Goal: Information Seeking & Learning: Check status

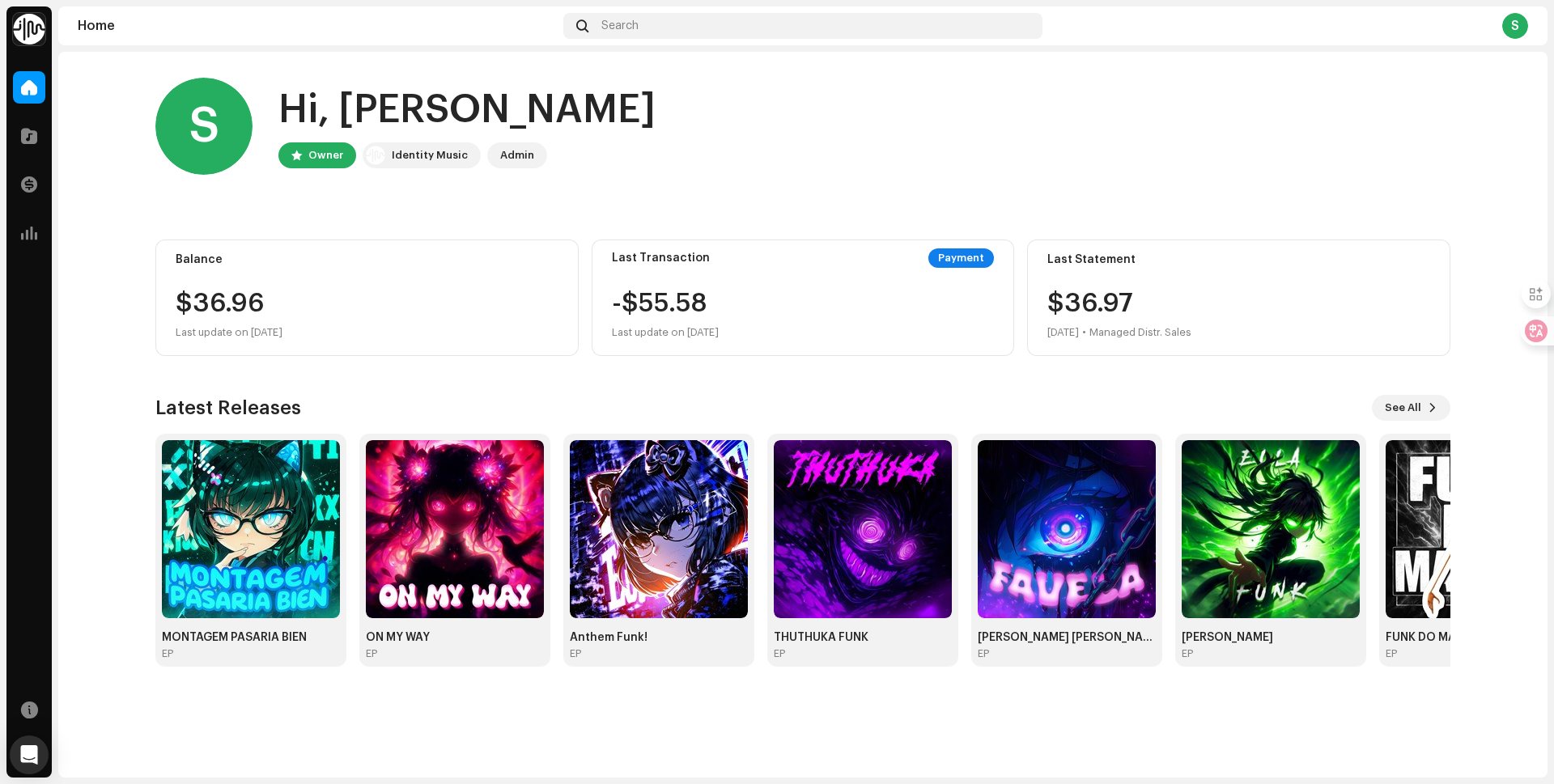
click at [580, 373] on div "S Hi, sajjad Owner Identity Music Admin Balance $36.96 Last update on Oct 10, 2…" at bounding box center [803, 373] width 1295 height 641
click at [581, 373] on div "S Hi, sajjad Owner Identity Music Admin Balance $36.96 Last update on Oct 10, 2…" at bounding box center [803, 373] width 1295 height 641
click at [38, 137] on div at bounding box center [29, 136] width 33 height 33
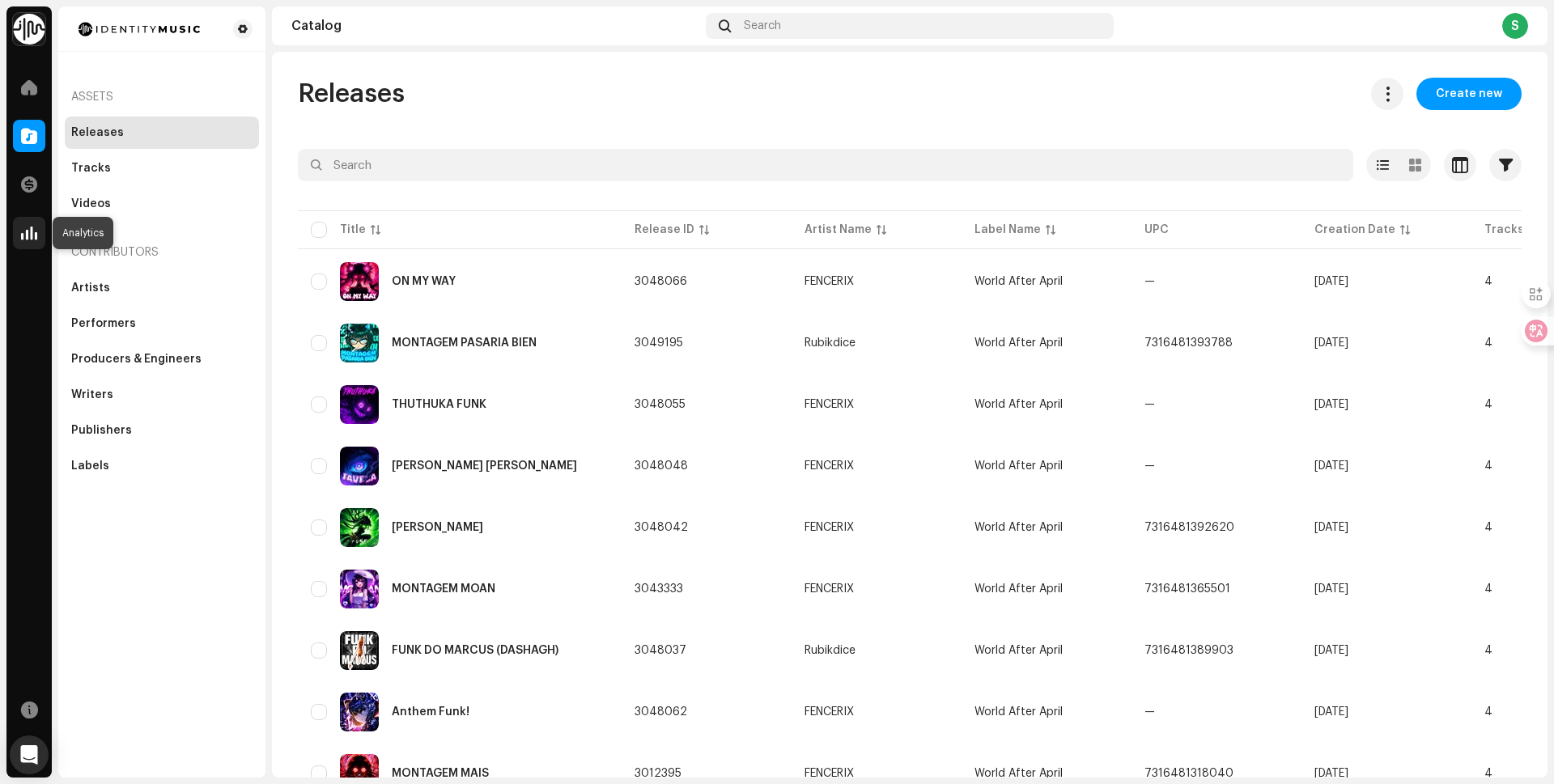
click at [25, 230] on span at bounding box center [29, 233] width 16 height 13
click at [28, 234] on span at bounding box center [29, 233] width 16 height 13
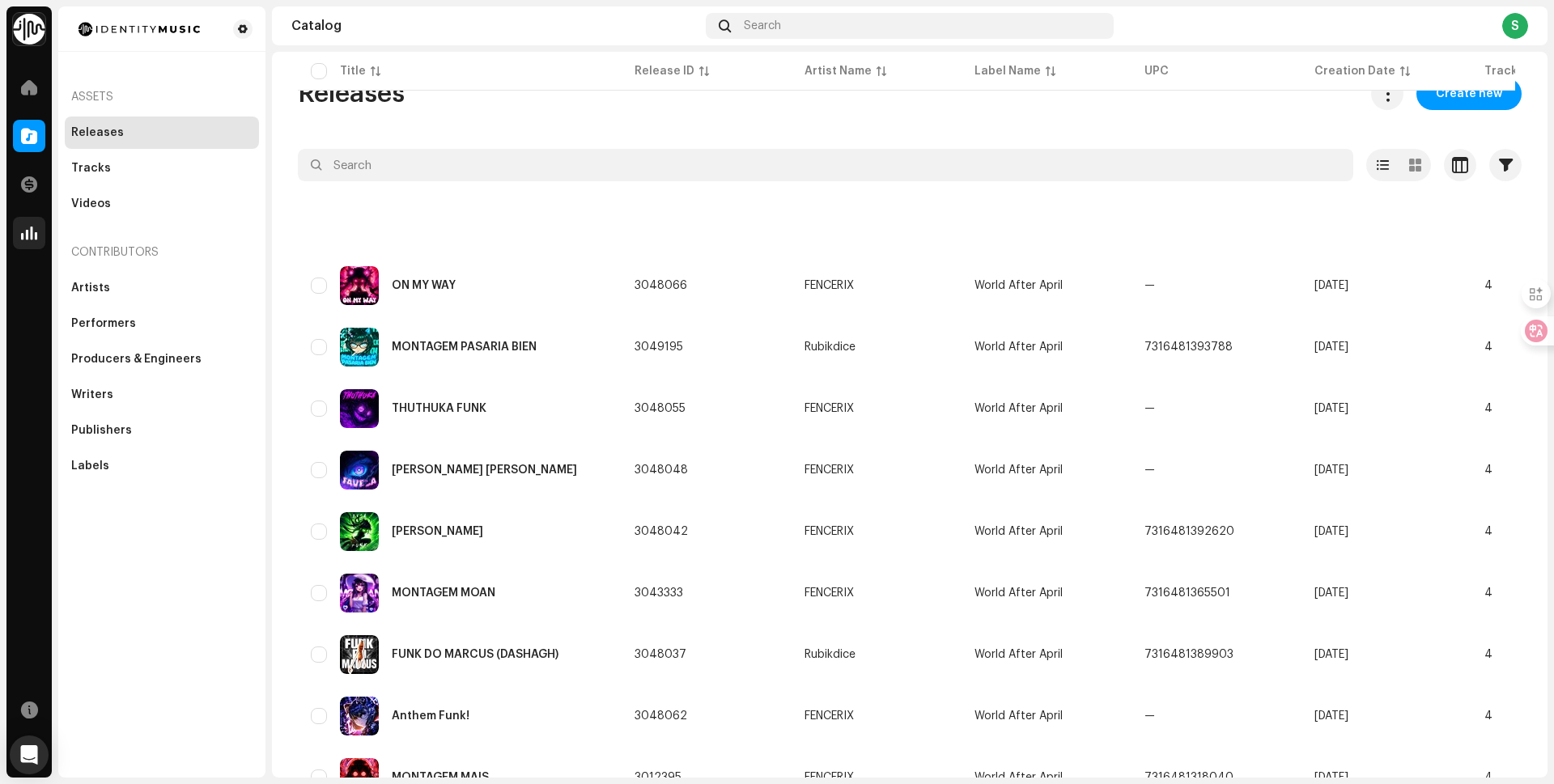
click at [42, 244] on div at bounding box center [29, 234] width 33 height 33
click at [36, 239] on span at bounding box center [29, 233] width 16 height 13
click at [33, 238] on span at bounding box center [29, 233] width 16 height 13
click at [27, 233] on span at bounding box center [29, 233] width 16 height 13
click at [33, 237] on span at bounding box center [29, 233] width 16 height 13
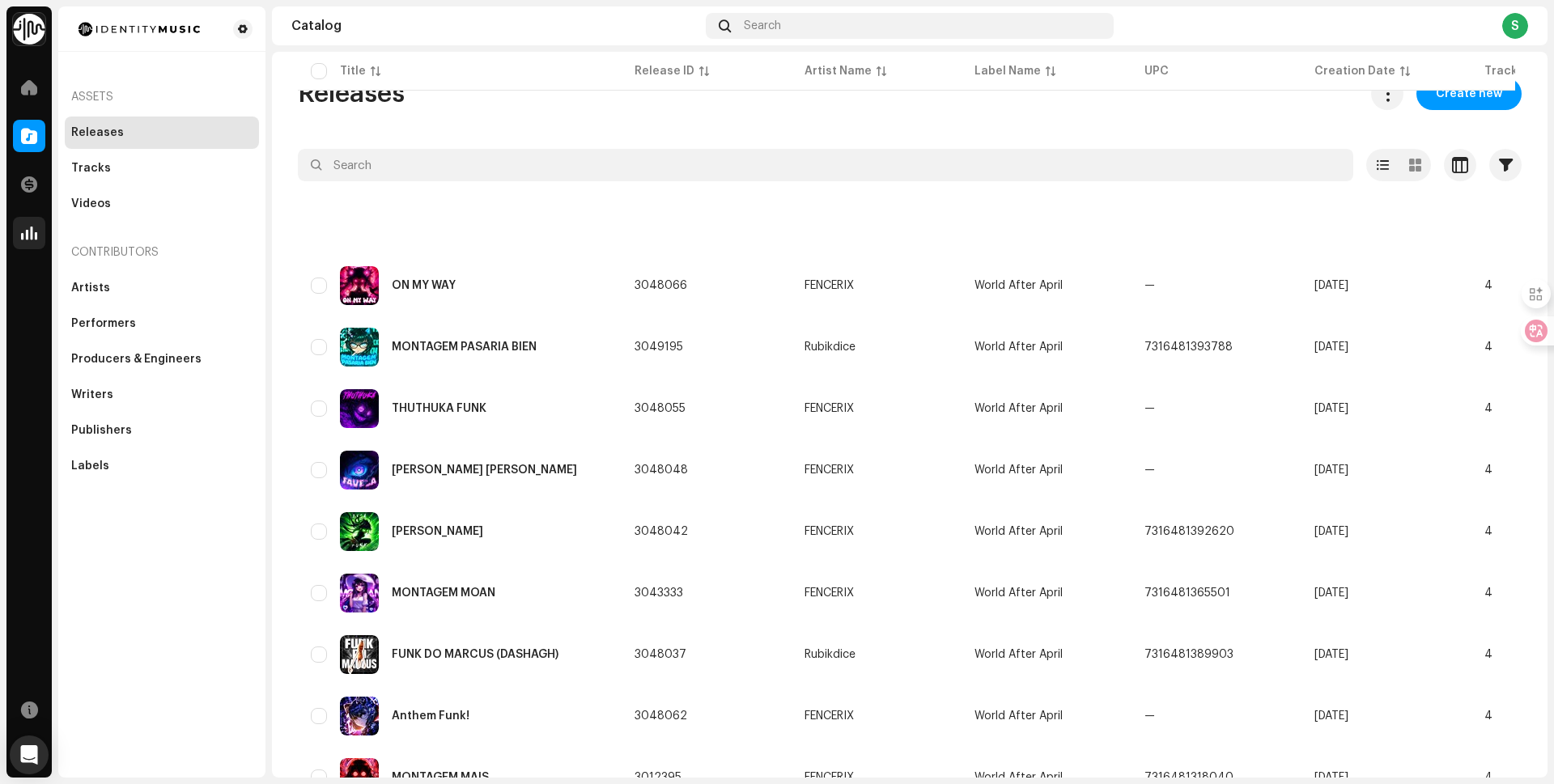
click at [33, 237] on span at bounding box center [29, 233] width 16 height 13
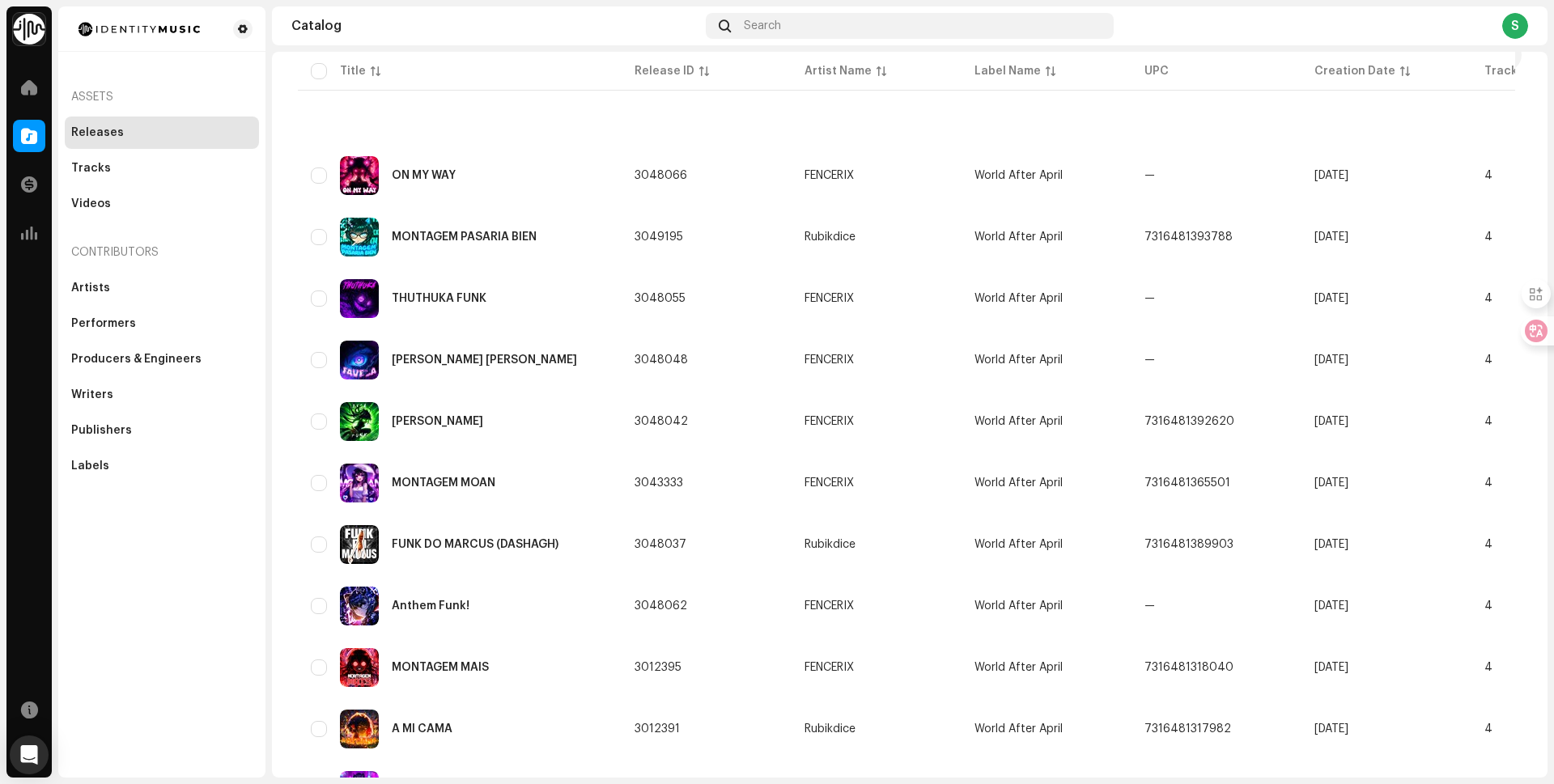
click at [22, 181] on span at bounding box center [29, 183] width 16 height 13
click at [30, 82] on span at bounding box center [29, 87] width 16 height 13
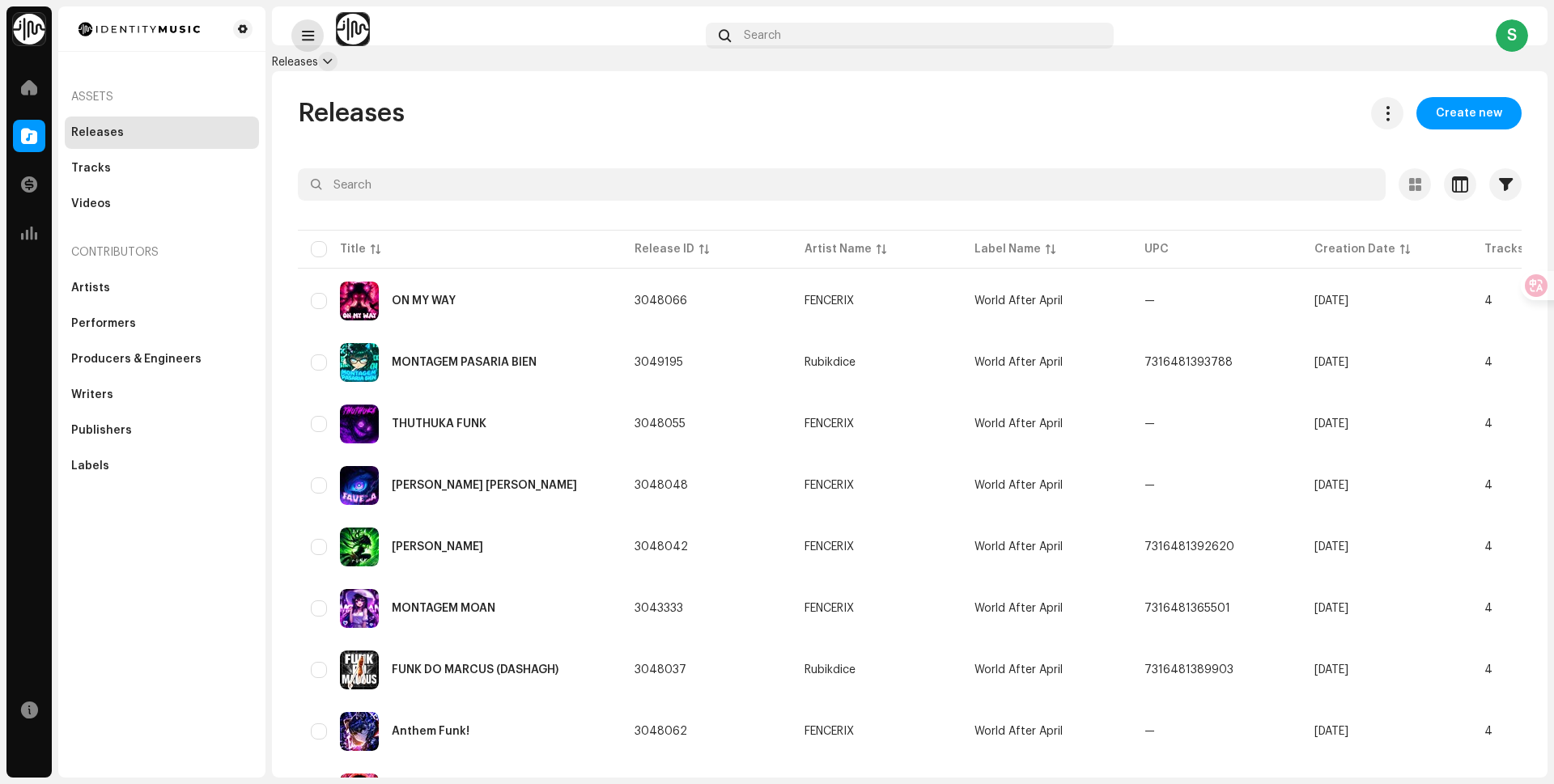
click at [302, 29] on span at bounding box center [308, 35] width 13 height 13
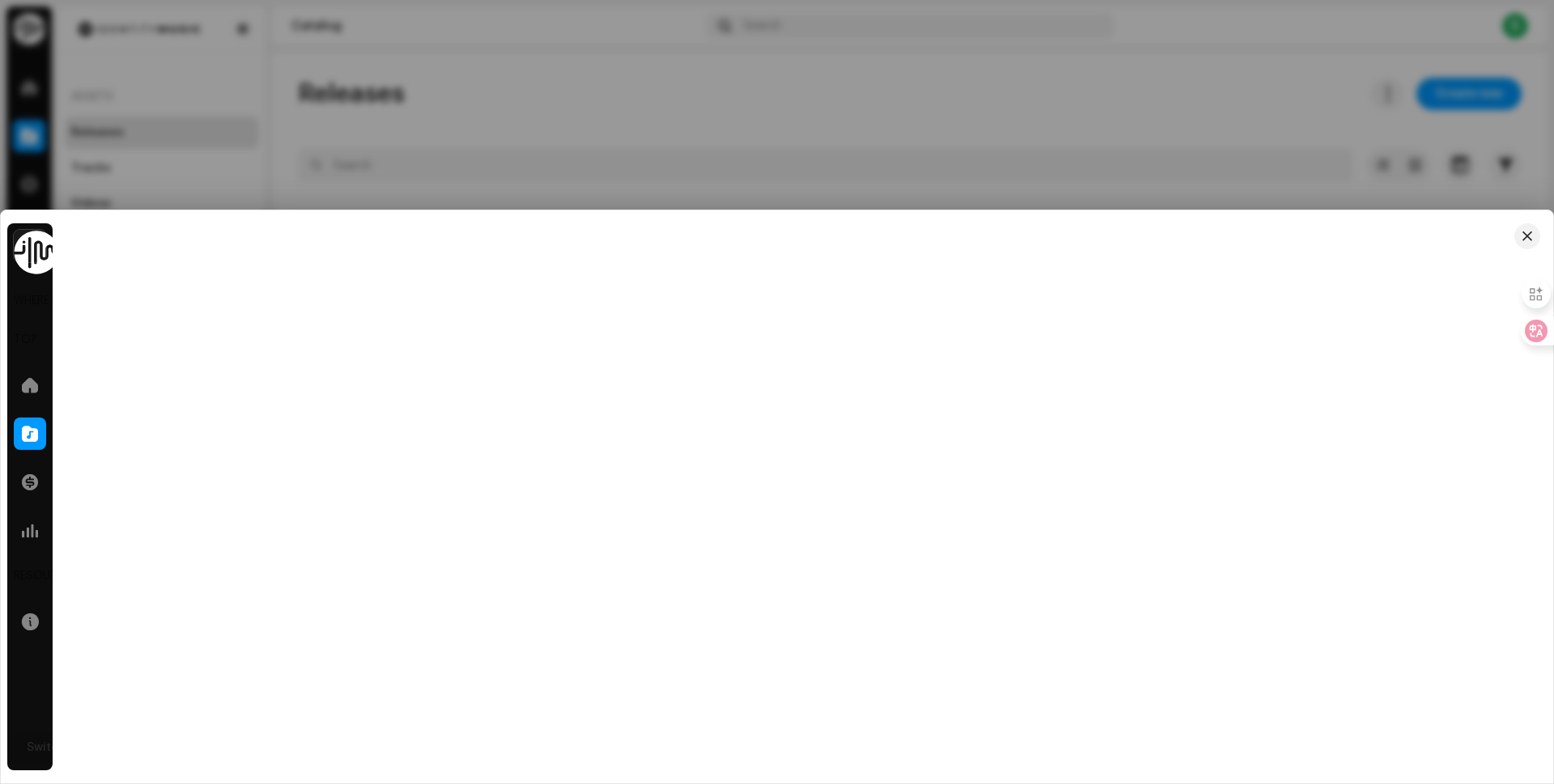
click at [67, 120] on div at bounding box center [777, 392] width 1554 height 784
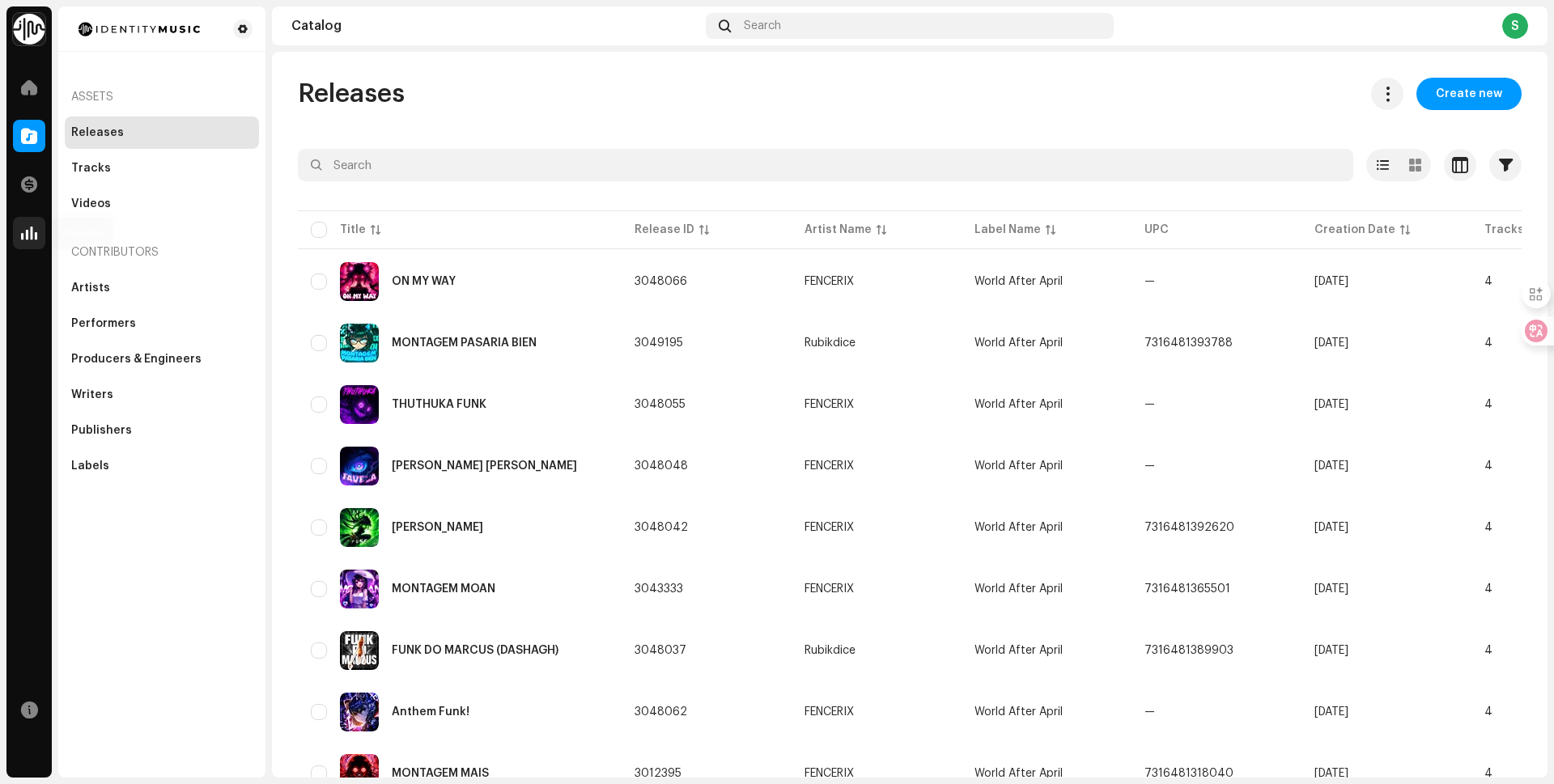
click at [33, 230] on span at bounding box center [29, 233] width 16 height 13
click at [27, 96] on div at bounding box center [29, 88] width 33 height 33
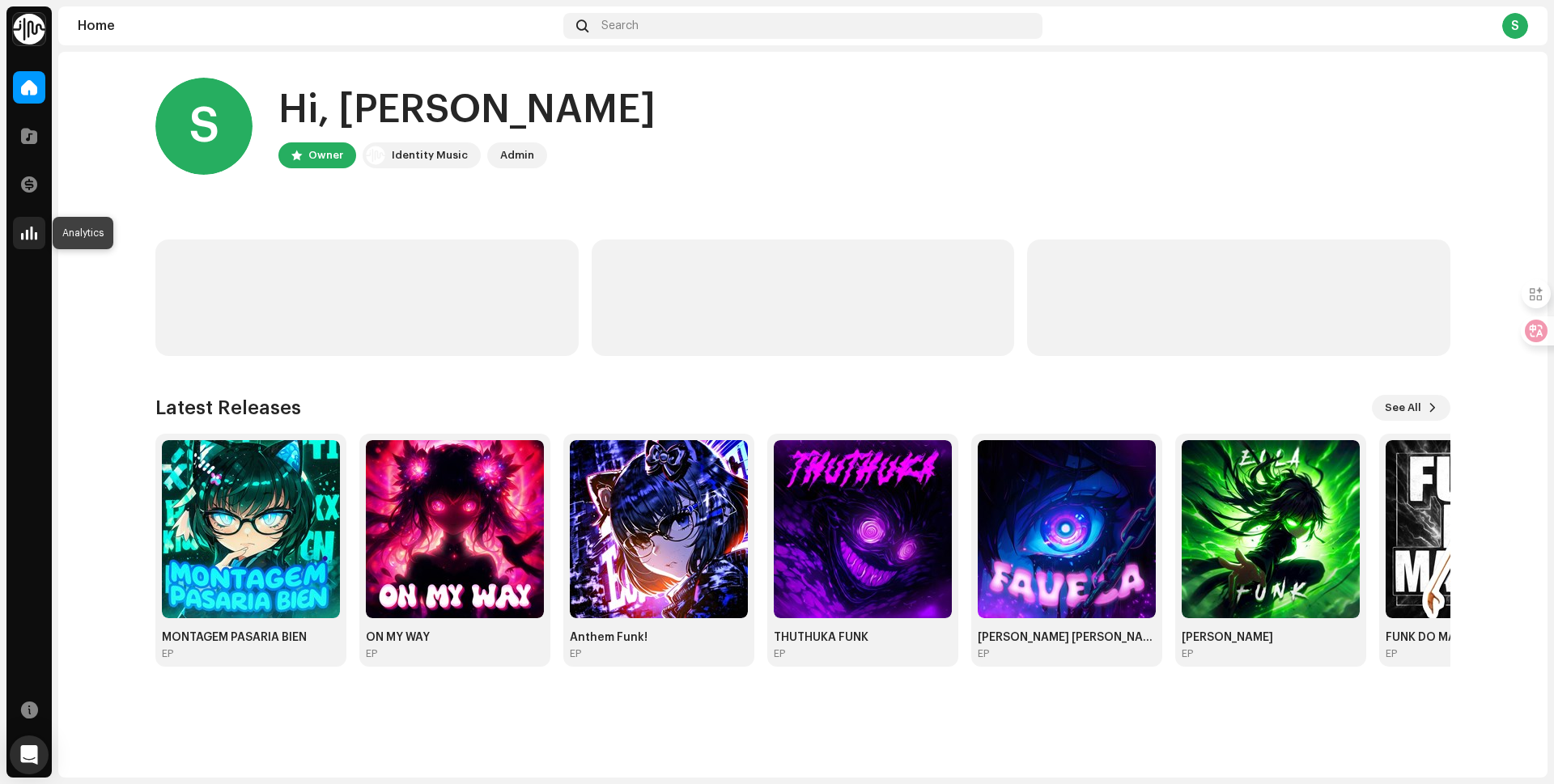
click at [28, 233] on span at bounding box center [29, 233] width 16 height 13
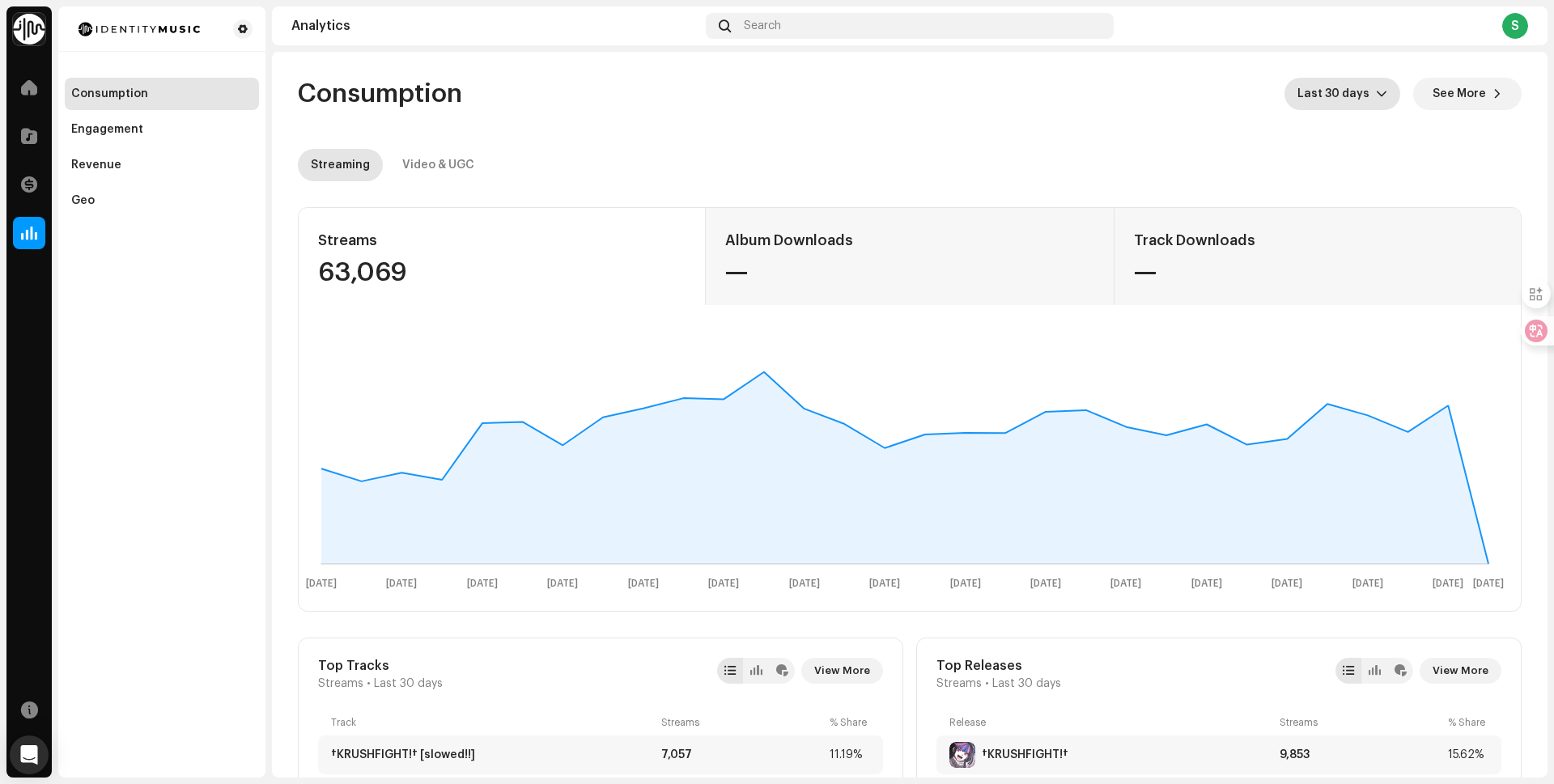
click at [1349, 96] on span "Last 30 days" at bounding box center [1337, 94] width 78 height 33
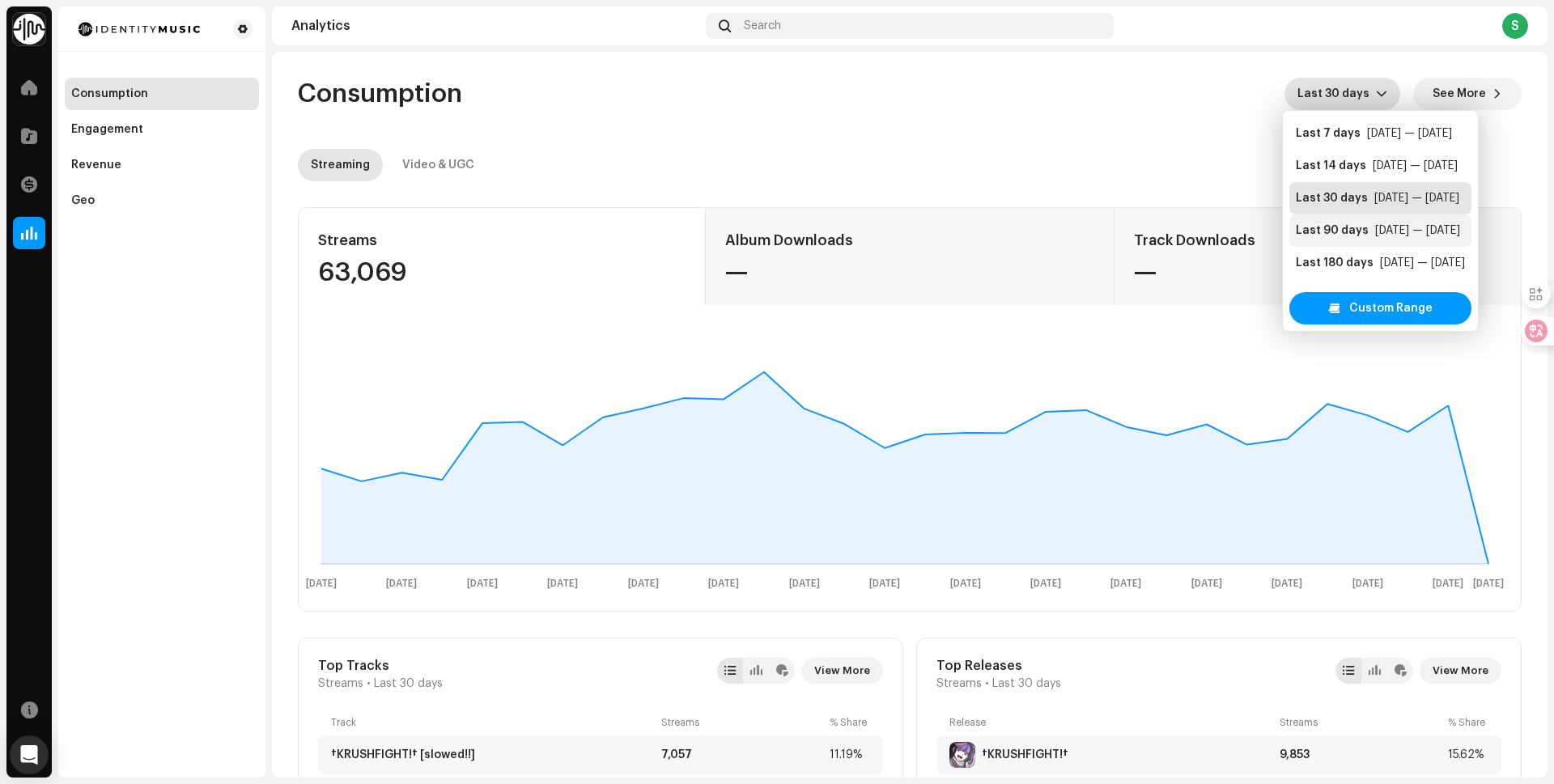
click at [1368, 236] on div "Last 90 days [DATE] — [DATE]" at bounding box center [1380, 230] width 169 height 16
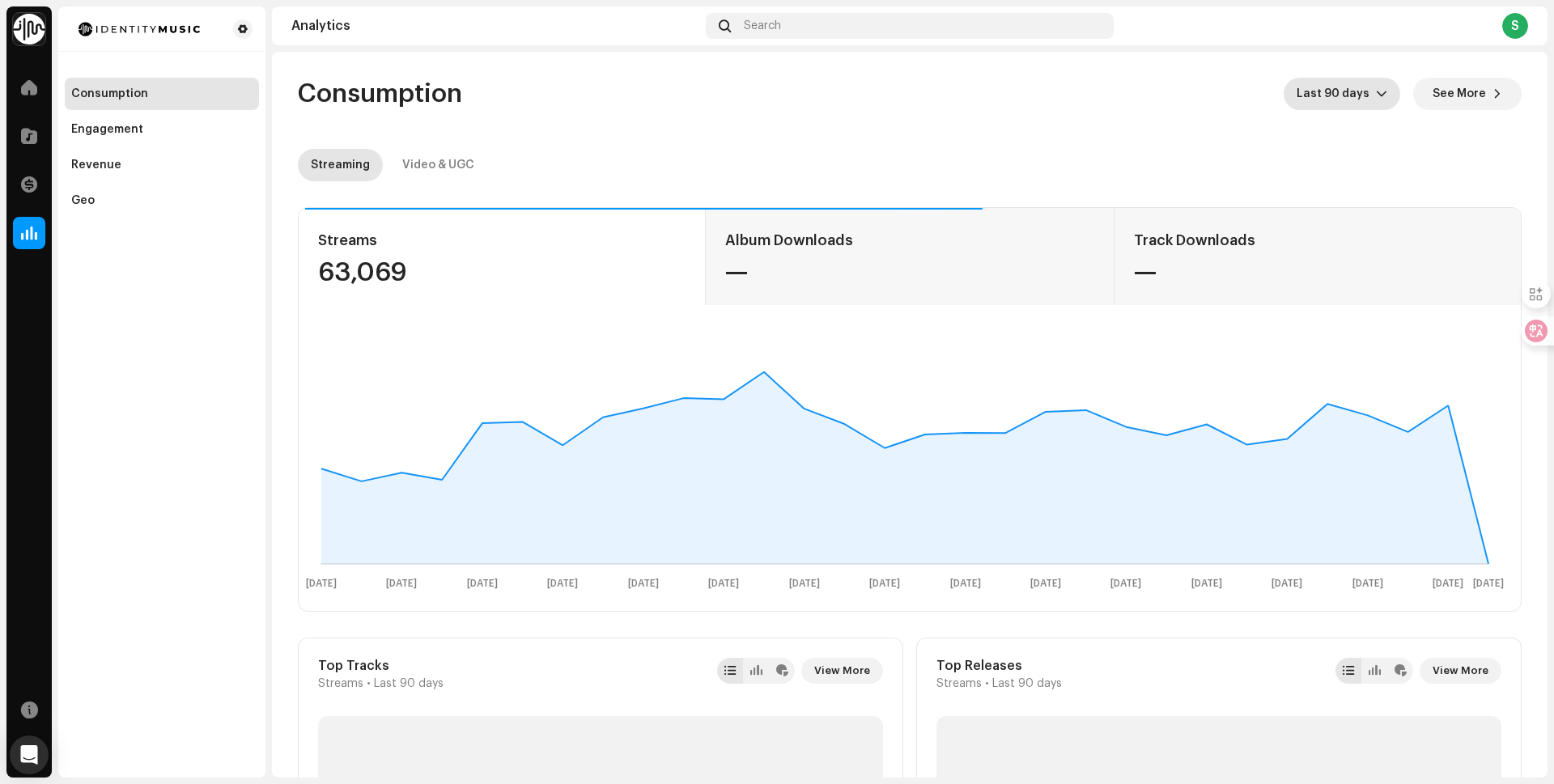
click at [1376, 91] on icon "dropdown trigger" at bounding box center [1382, 94] width 12 height 12
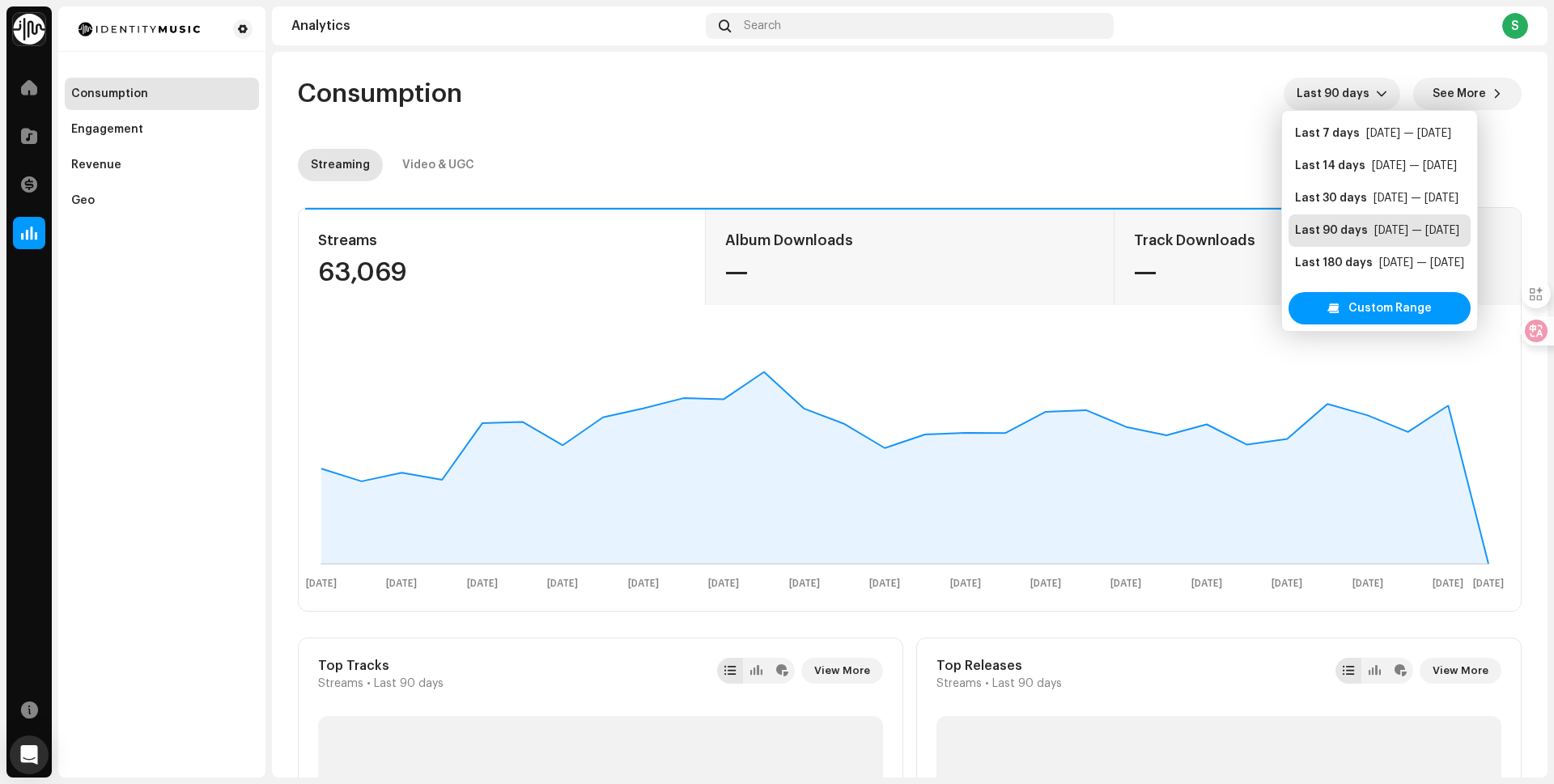
click at [1171, 123] on re-o-consumption-dashboard-header "Consumption Last 90 days See More Streaming Video & UGC" at bounding box center [909, 124] width 1224 height 143
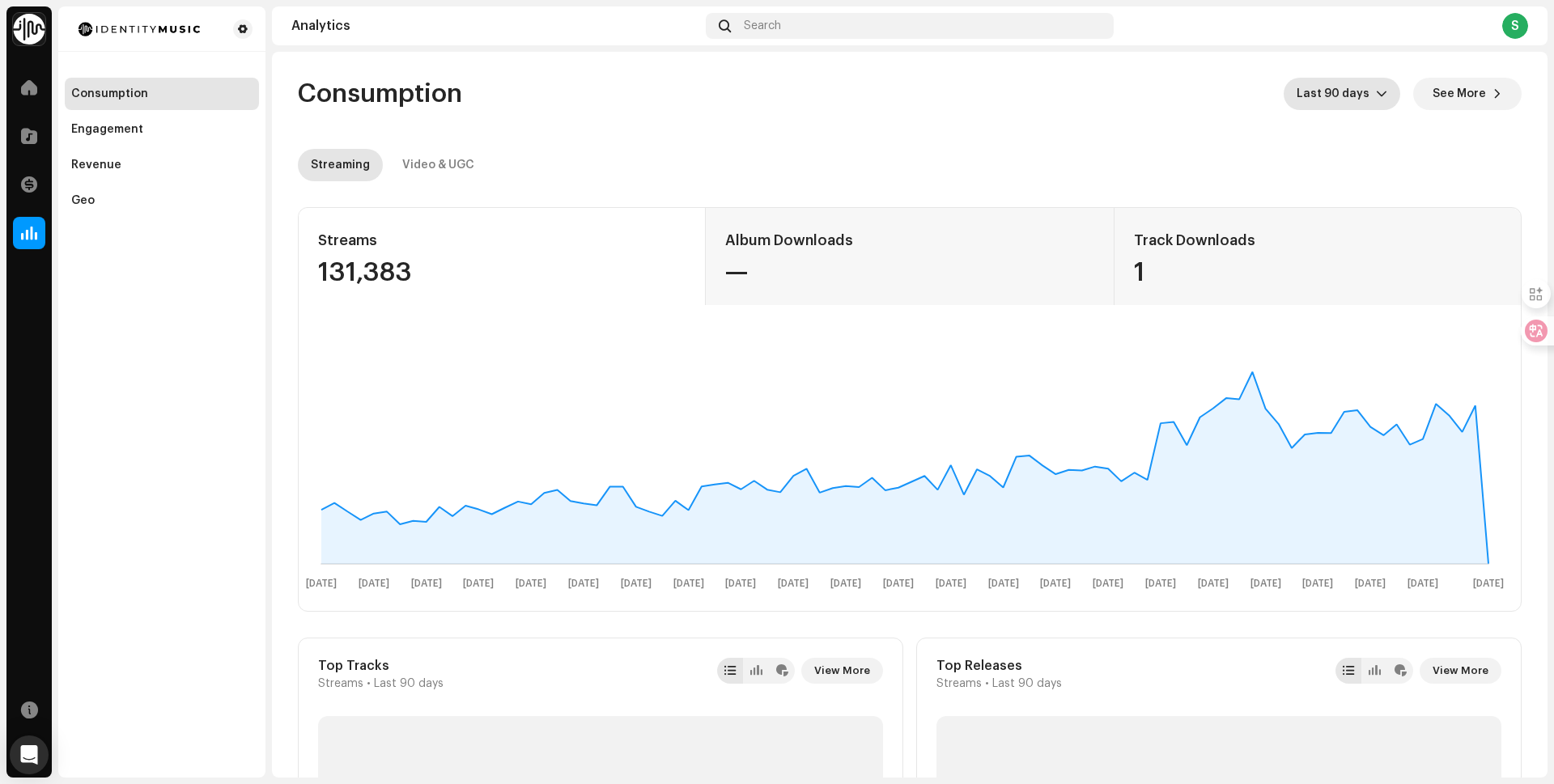
click at [1334, 102] on span "Last 90 days" at bounding box center [1337, 94] width 79 height 33
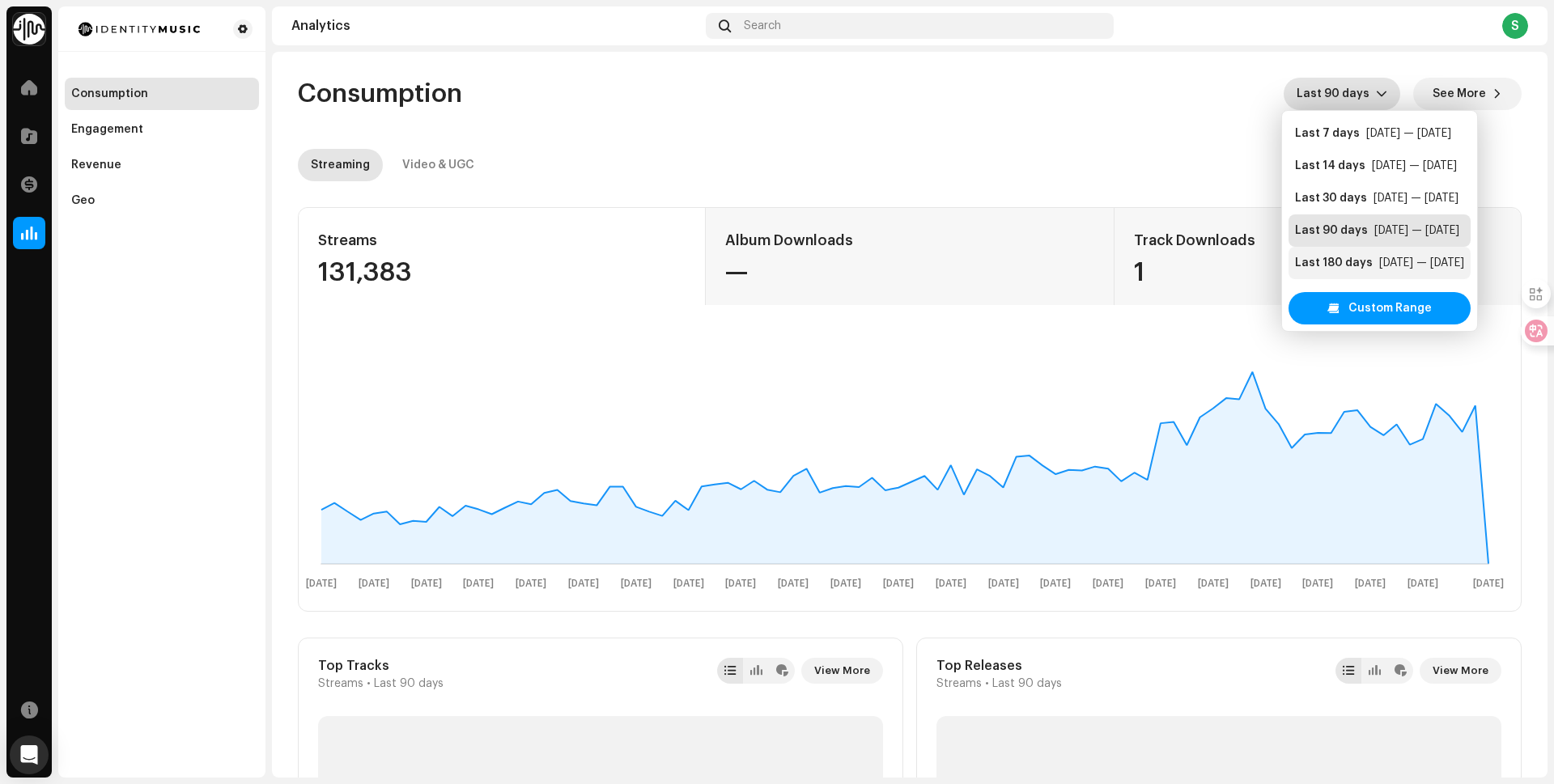
click at [1347, 266] on div "Last 180 days" at bounding box center [1334, 263] width 77 height 16
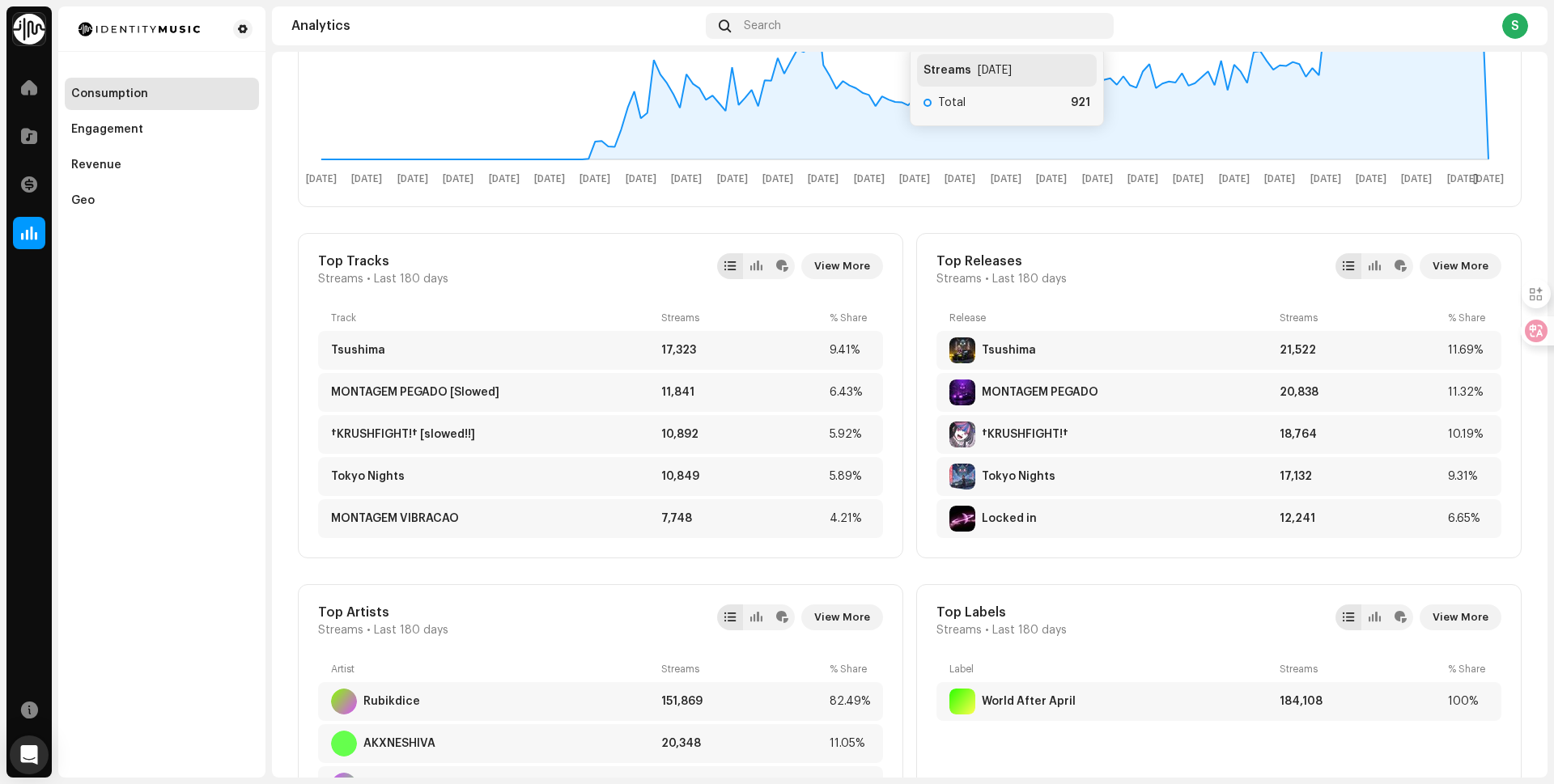
scroll to position [567, 0]
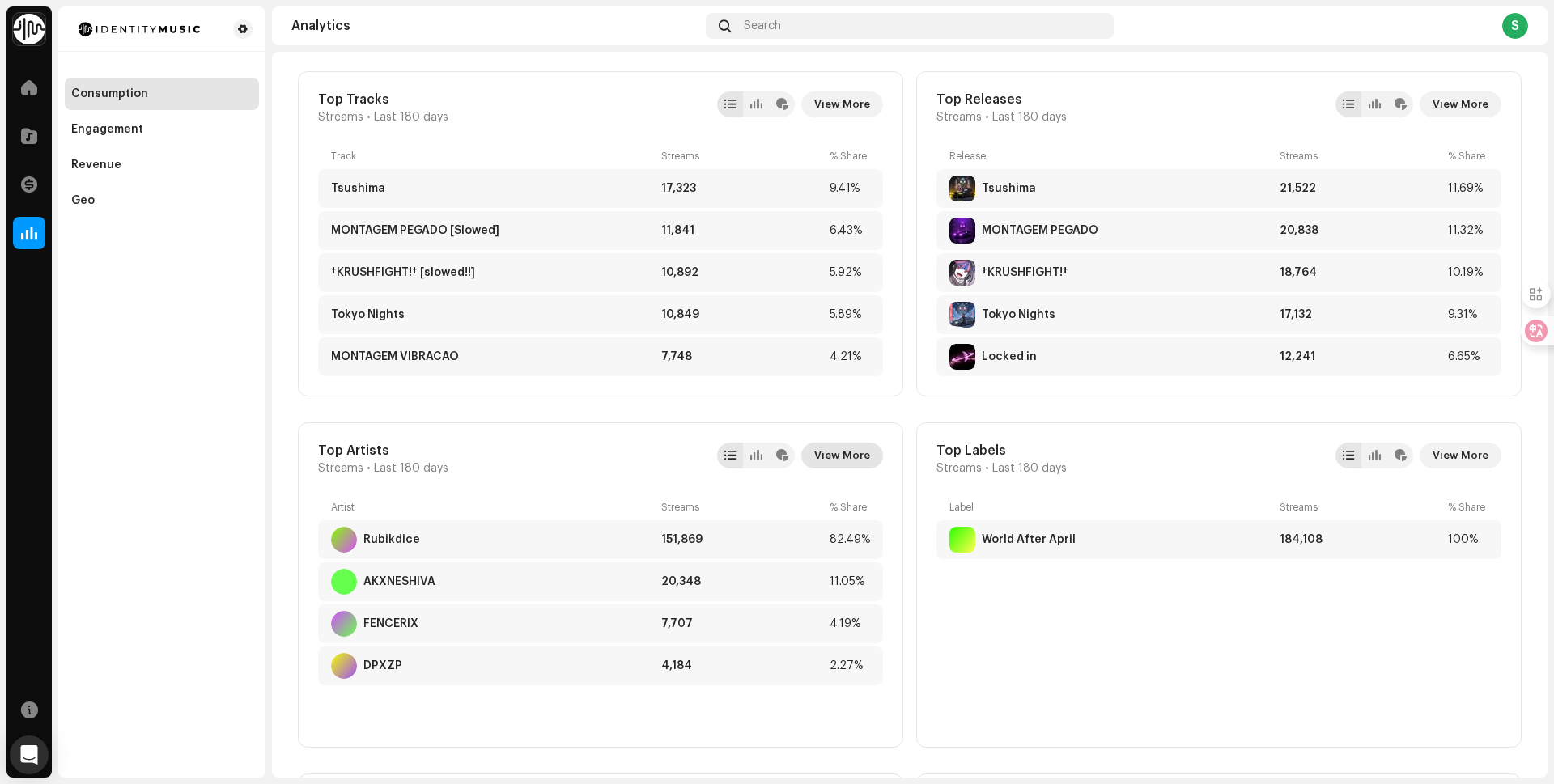
click at [832, 447] on span "View More" at bounding box center [842, 456] width 56 height 33
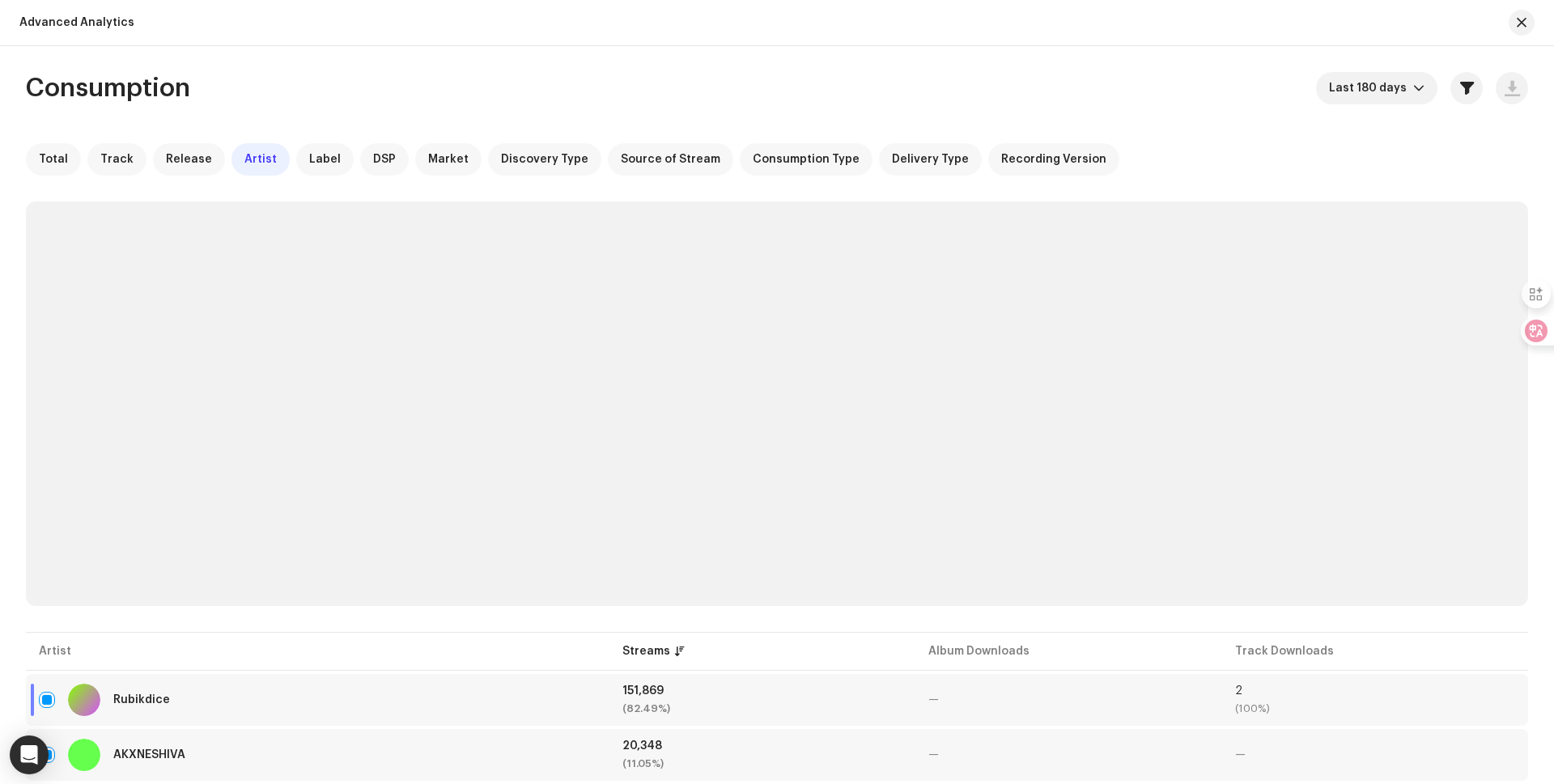
scroll to position [136, 0]
